Goal: Navigation & Orientation: Go to known website

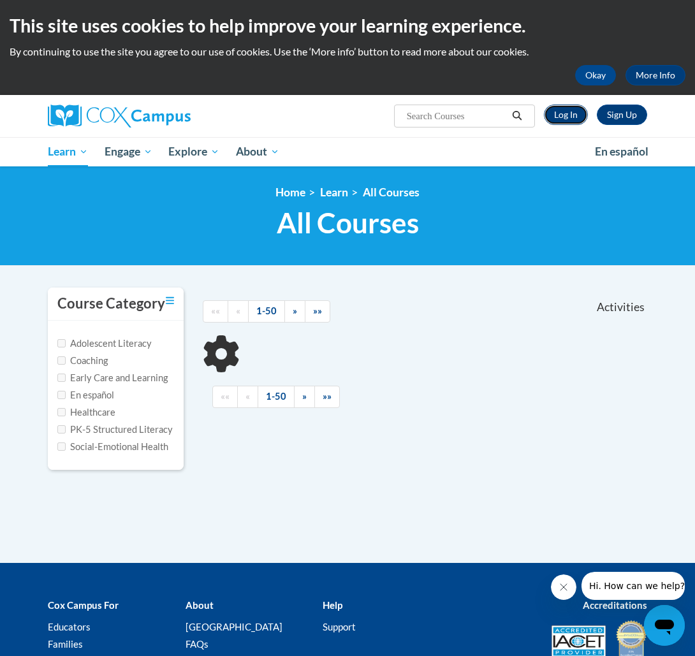
click at [572, 119] on link "Log In" at bounding box center [566, 115] width 44 height 20
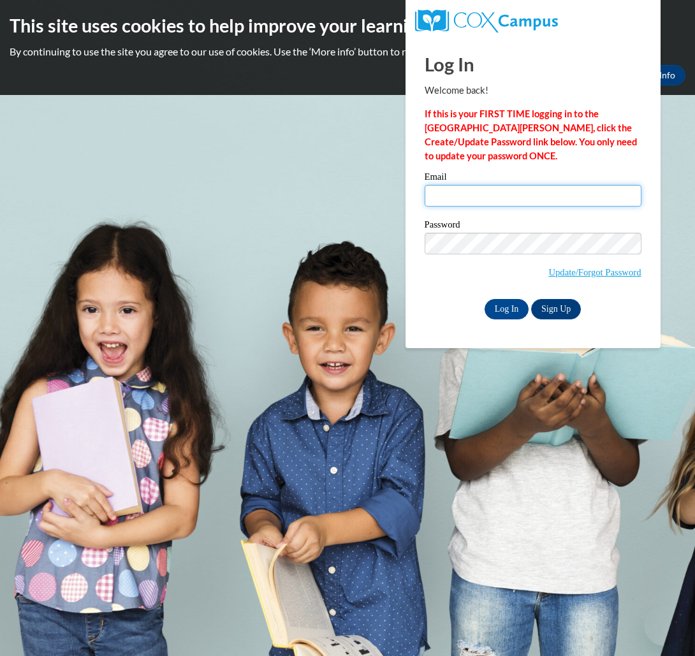
click at [495, 200] on input "Email" at bounding box center [532, 196] width 217 height 22
